Goal: Task Accomplishment & Management: Complete application form

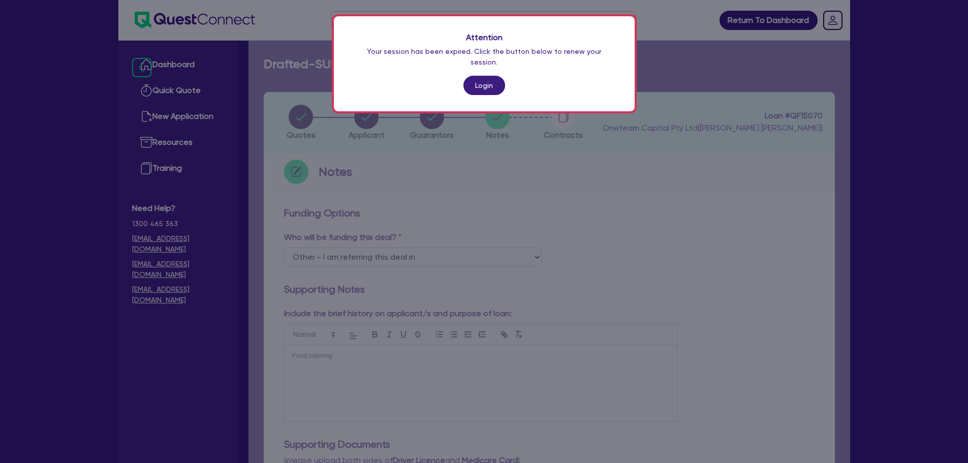
select select "Other"
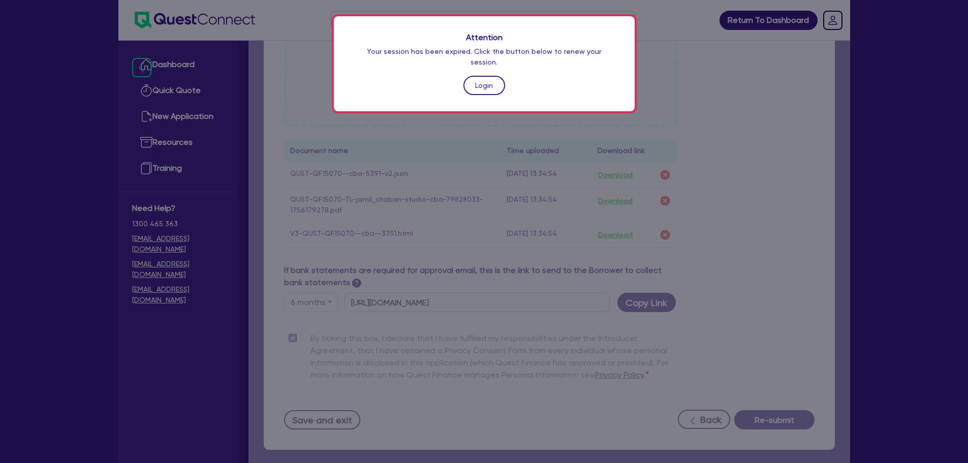
click at [493, 80] on link "Login" at bounding box center [484, 85] width 42 height 19
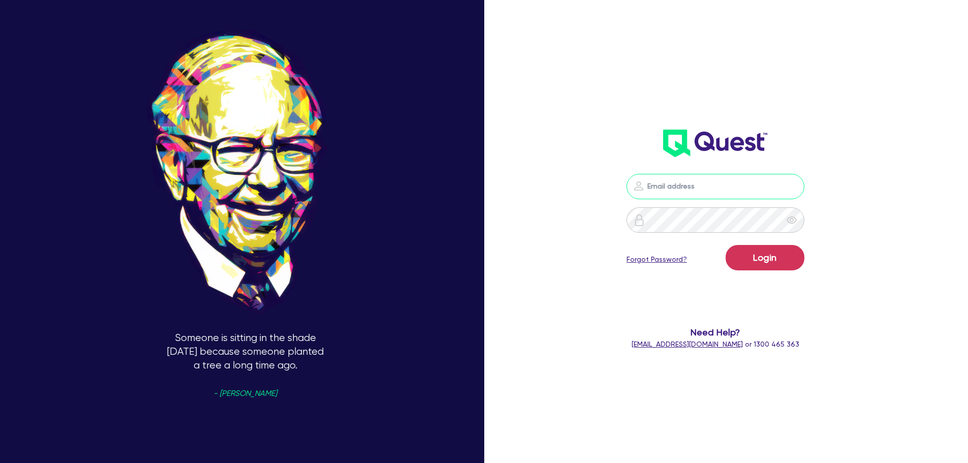
click at [681, 197] on input "email" at bounding box center [716, 186] width 178 height 25
type input "[EMAIL_ADDRESS][PERSON_NAME][DOMAIN_NAME]"
click at [797, 260] on button "Login" at bounding box center [765, 257] width 79 height 25
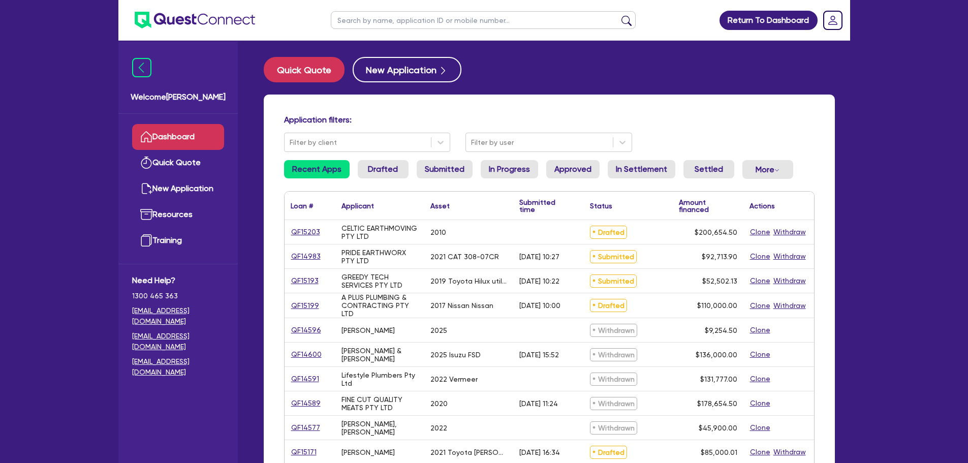
click at [396, 25] on input "text" at bounding box center [483, 20] width 305 height 18
type input "J&J"
click at [618, 15] on button "submit" at bounding box center [626, 22] width 16 height 14
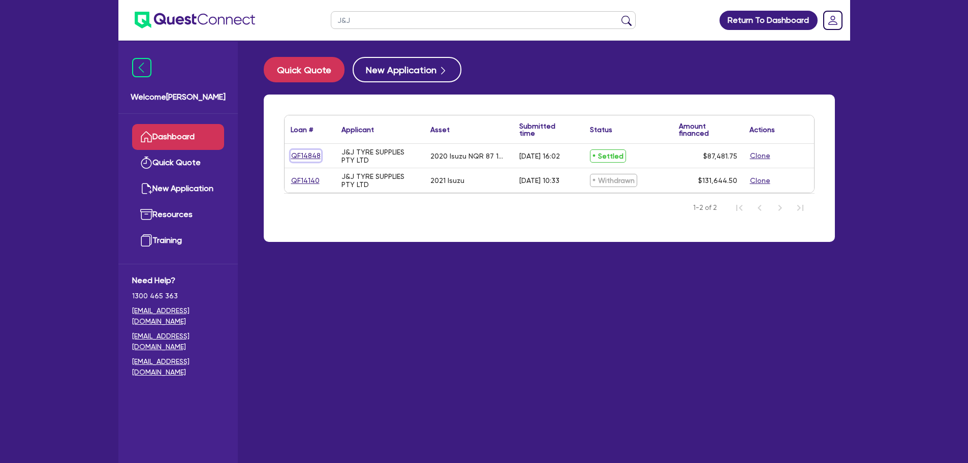
click at [307, 154] on link "QF14848" at bounding box center [306, 156] width 30 height 12
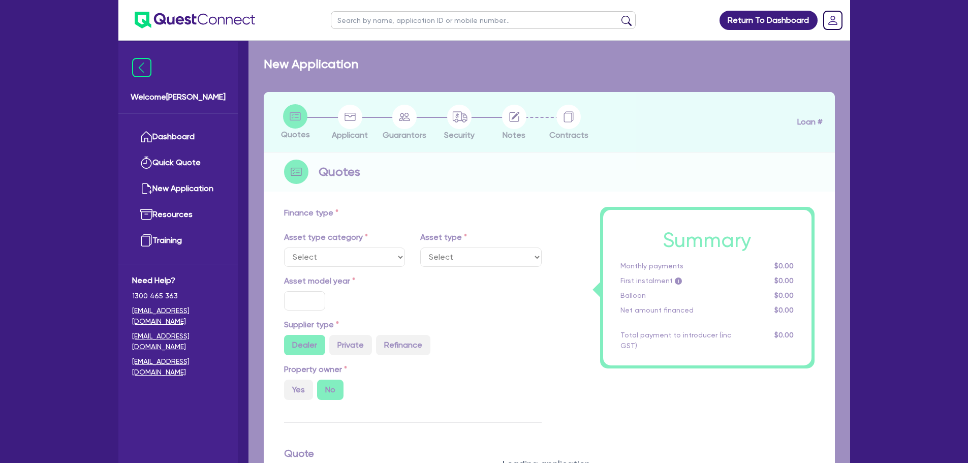
select select "PRIMARY_ASSETS"
type input "2020"
type input "85,996.75"
type input "4.92"
type input "4,299.84"
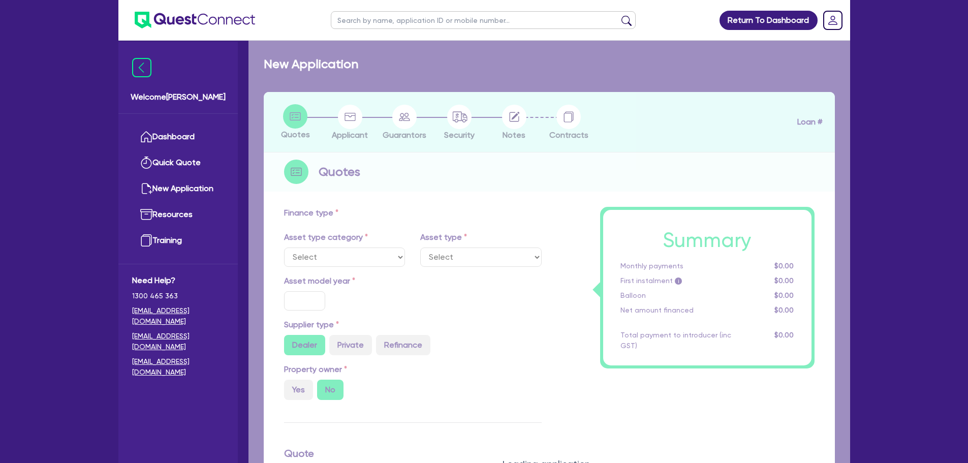
type input "9.64"
type input "450"
type input "900"
select select "HEAVY_TRUCKS"
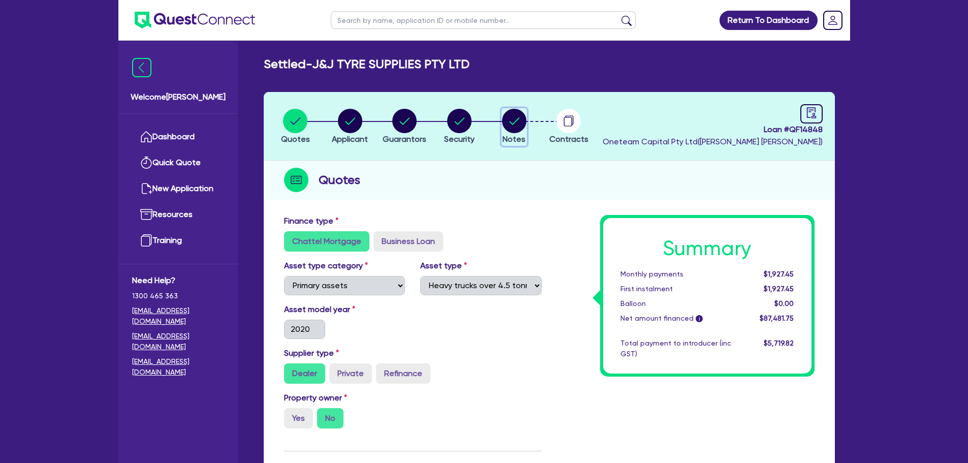
click at [519, 127] on circle "button" at bounding box center [514, 121] width 24 height 24
select select "Other"
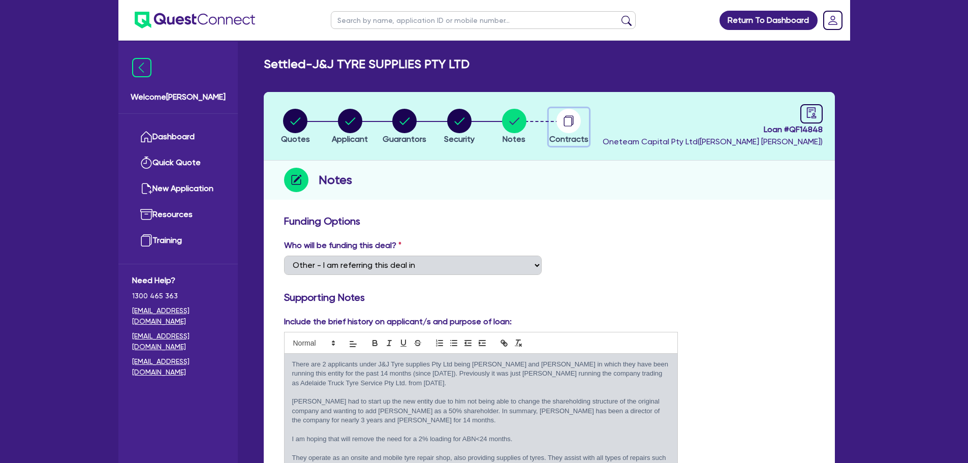
click at [570, 125] on circle "button" at bounding box center [568, 121] width 24 height 24
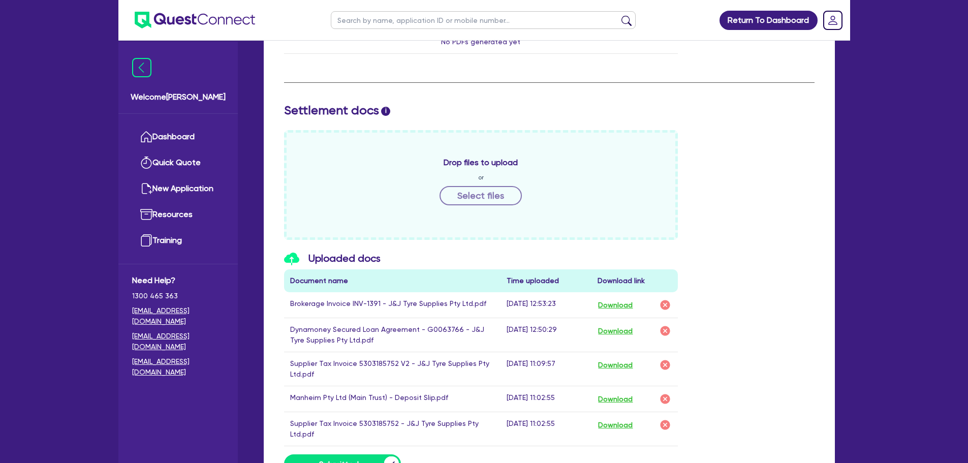
scroll to position [498, 0]
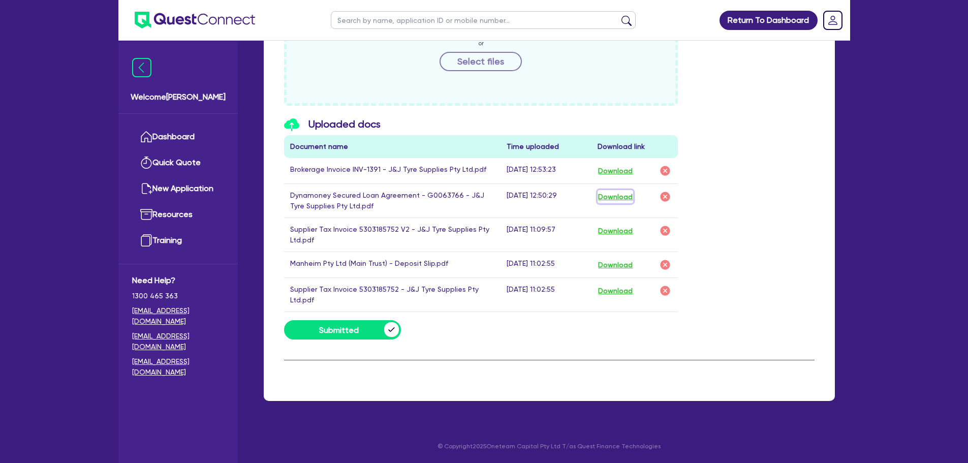
click at [630, 193] on button "Download" at bounding box center [616, 196] width 36 height 13
